Goal: Contribute content: Contribute content

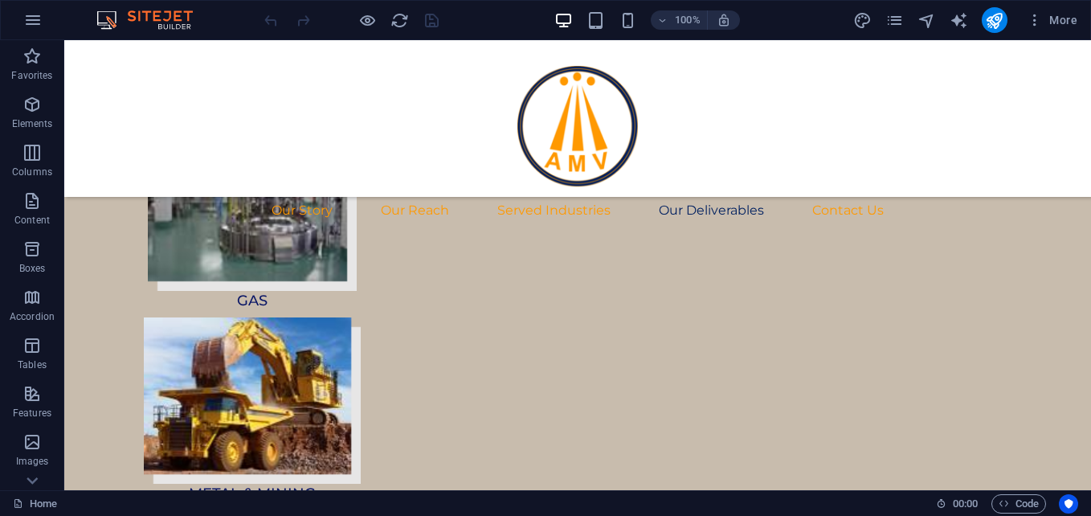
scroll to position [5666, 0]
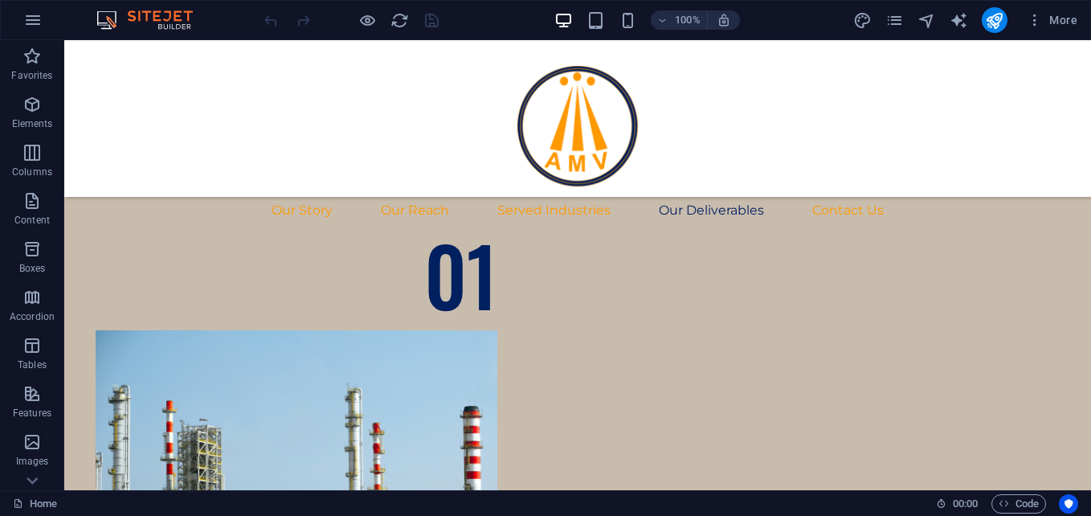
scroll to position [6805, 0]
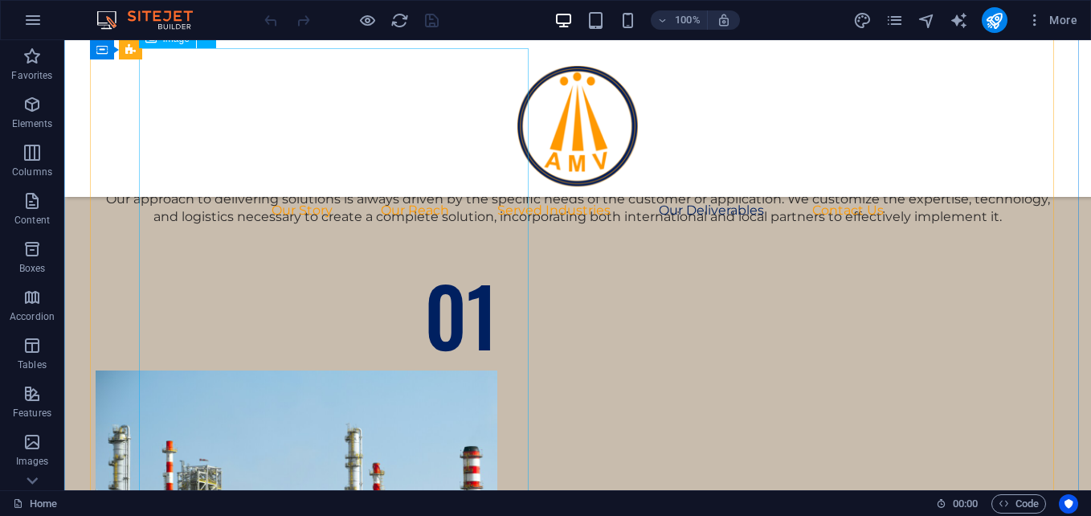
select select "px"
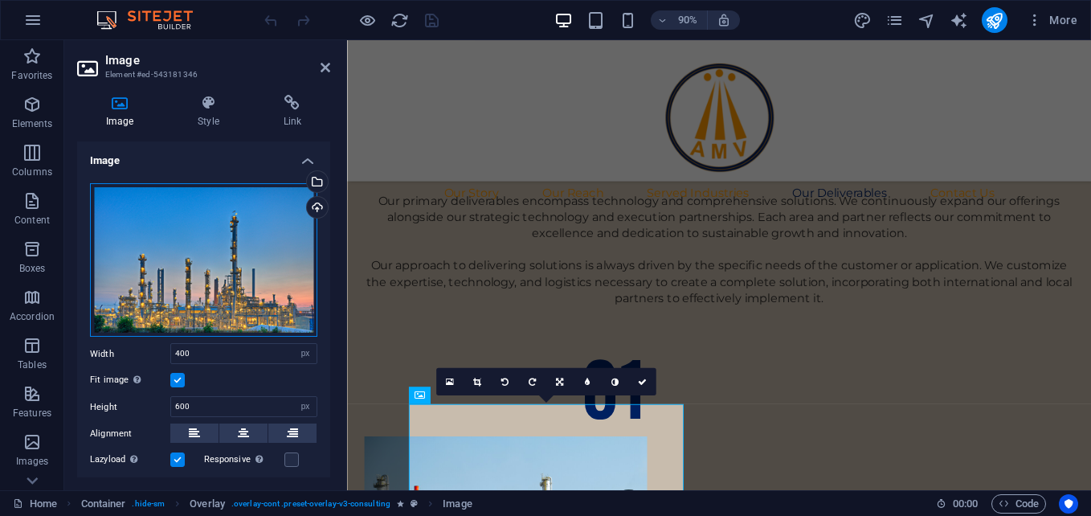
click at [223, 275] on div "Drag files here, click to choose files or select files from Files or our free s…" at bounding box center [203, 260] width 227 height 154
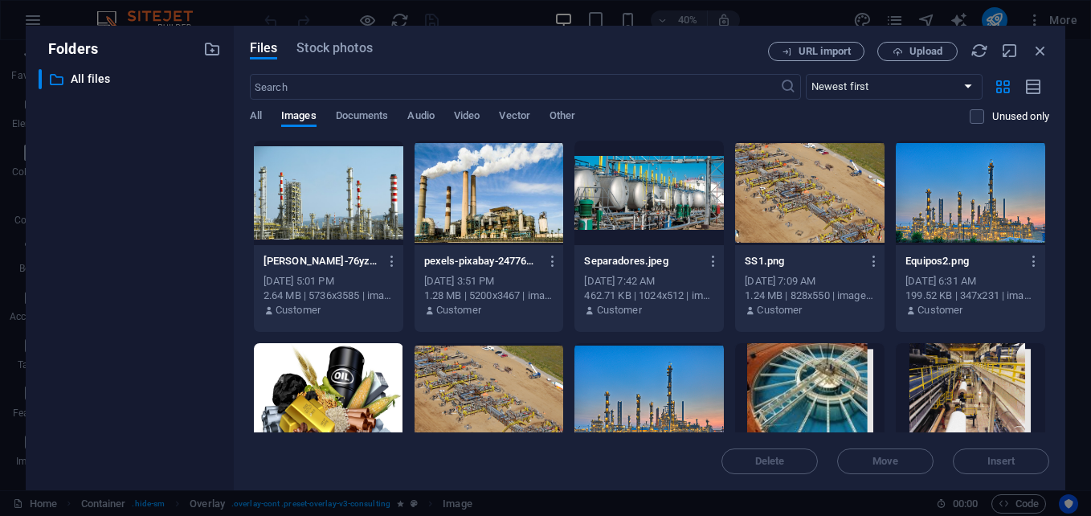
click at [327, 202] on div at bounding box center [328, 193] width 149 height 104
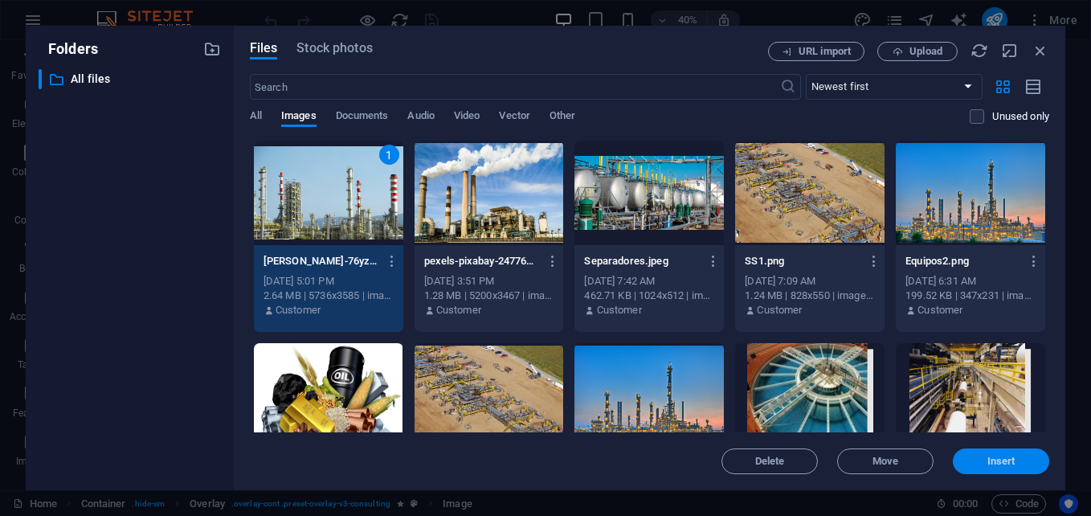
click at [997, 458] on span "Insert" at bounding box center [1001, 461] width 28 height 10
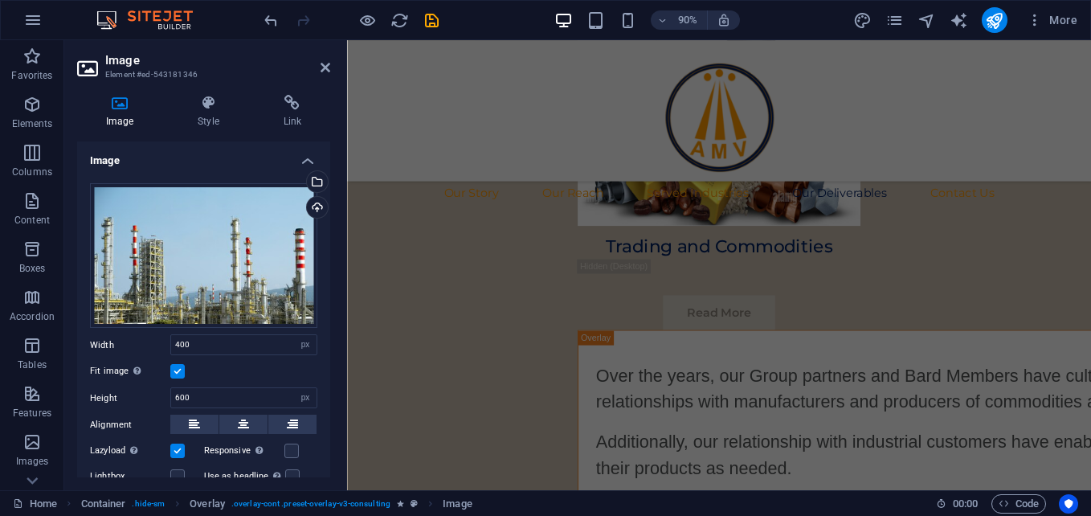
scroll to position [9198, 0]
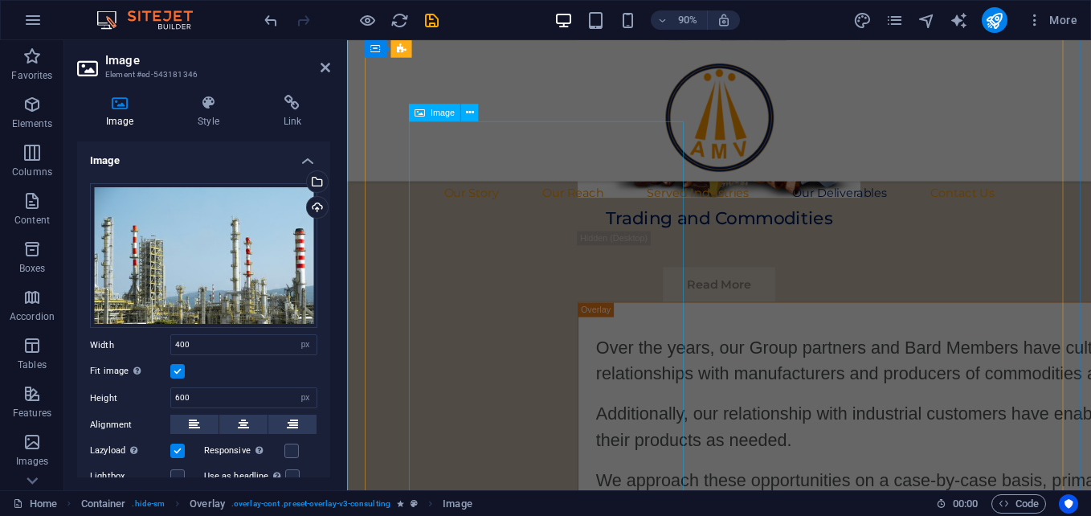
select select "px"
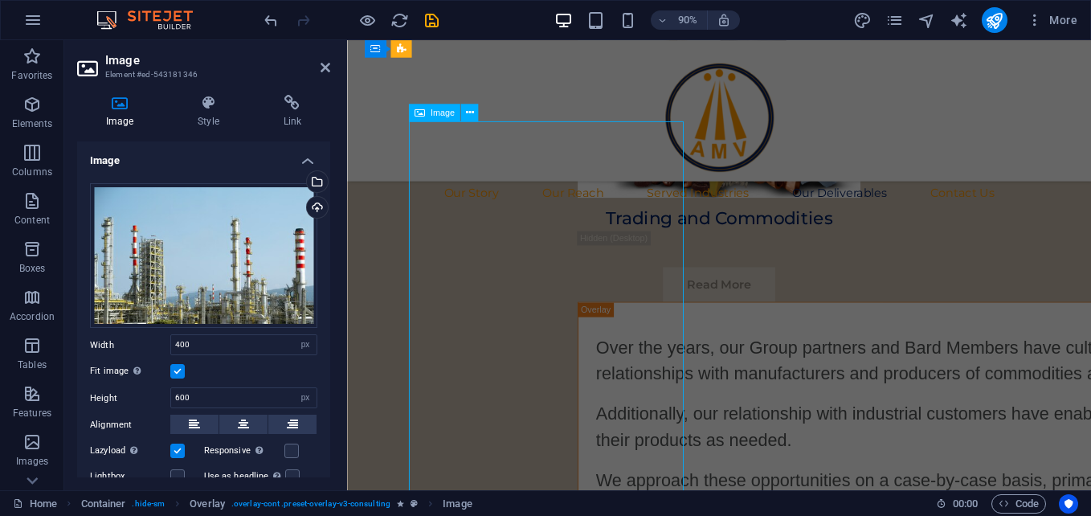
select select "px"
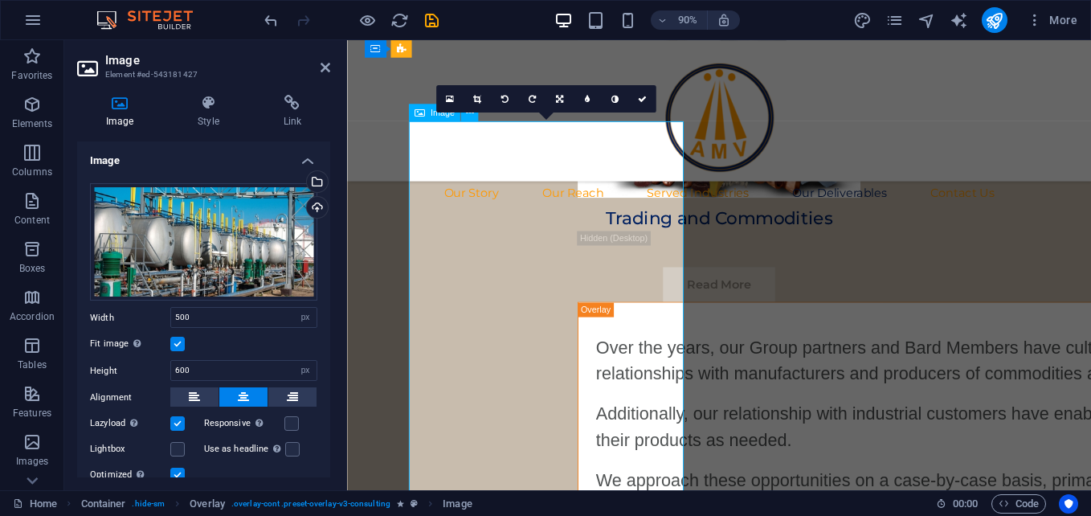
click at [206, 250] on div "Drag files here, click to choose files or select files from Files or our free s…" at bounding box center [203, 242] width 227 height 118
click at [206, 250] on body "AMV Global Group Home Favorites Elements Columns Content Boxes Accordion Tables…" at bounding box center [545, 258] width 1091 height 516
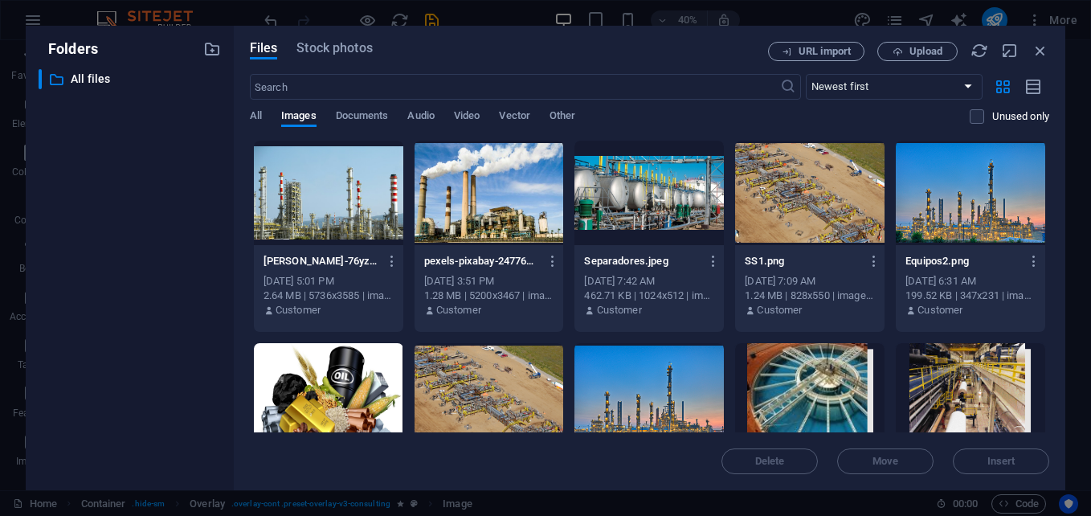
click at [476, 201] on div at bounding box center [488, 193] width 149 height 104
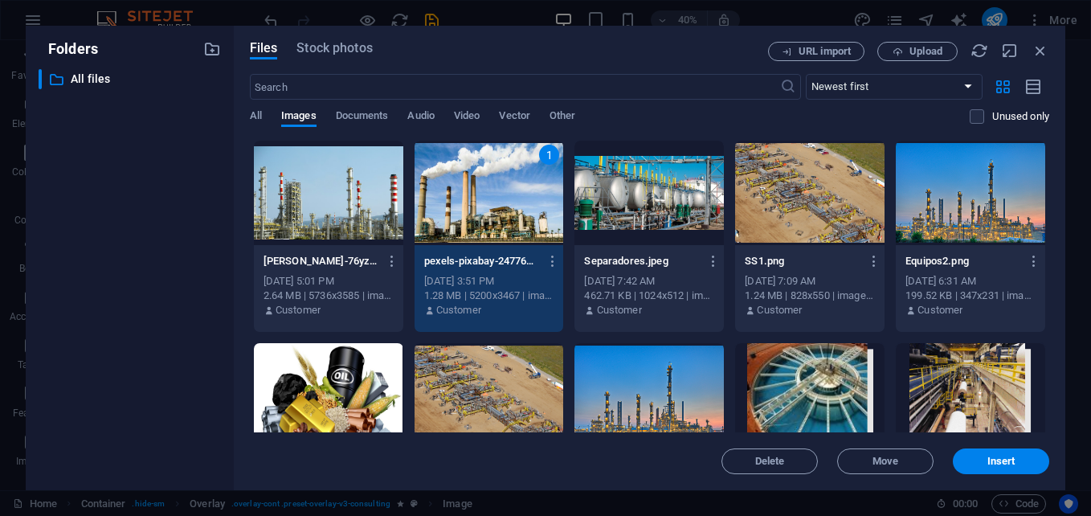
click at [476, 201] on div "1" at bounding box center [488, 193] width 149 height 104
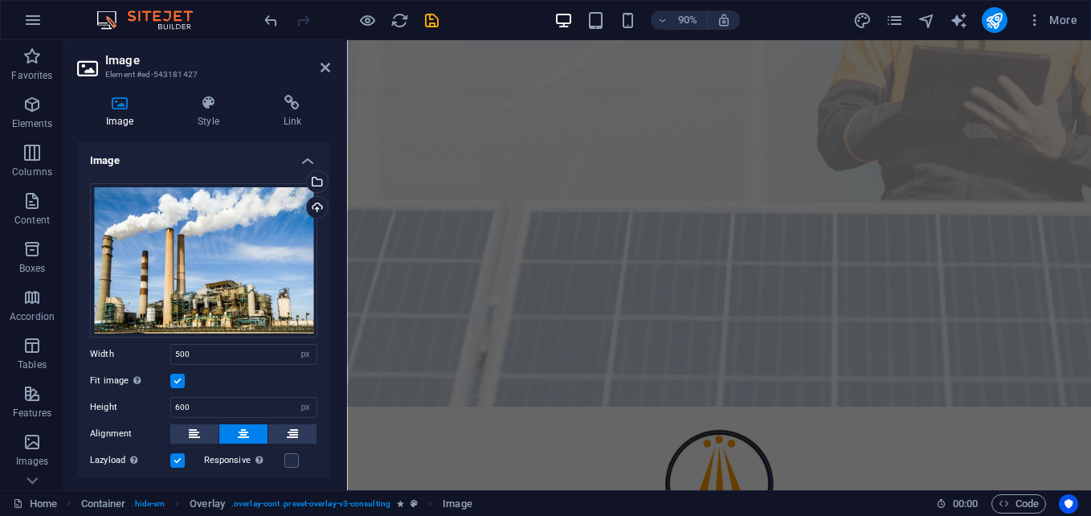
scroll to position [0, 0]
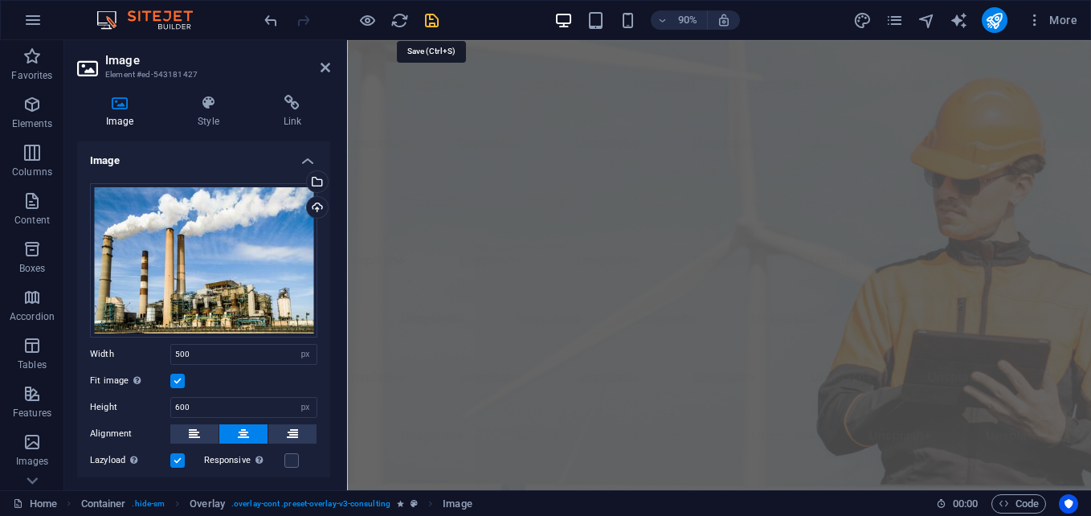
click at [429, 23] on icon "save" at bounding box center [431, 20] width 18 height 18
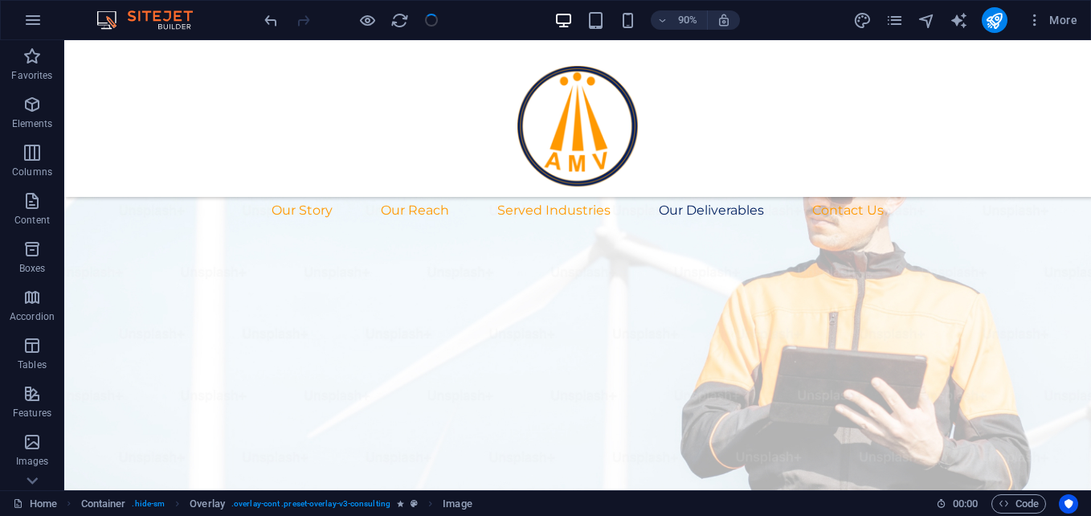
checkbox input "false"
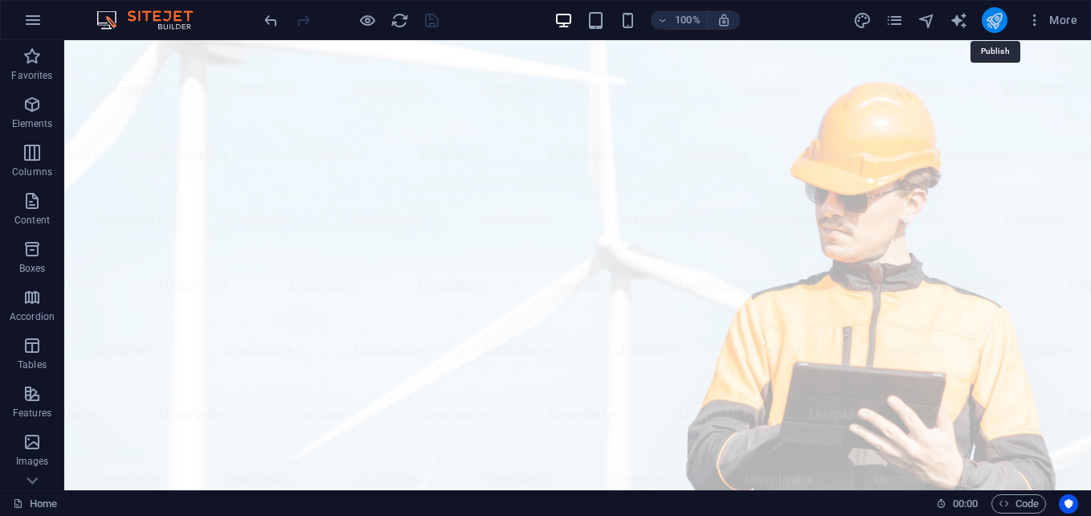
click at [994, 23] on icon "publish" at bounding box center [994, 20] width 18 height 18
